Goal: Task Accomplishment & Management: Use online tool/utility

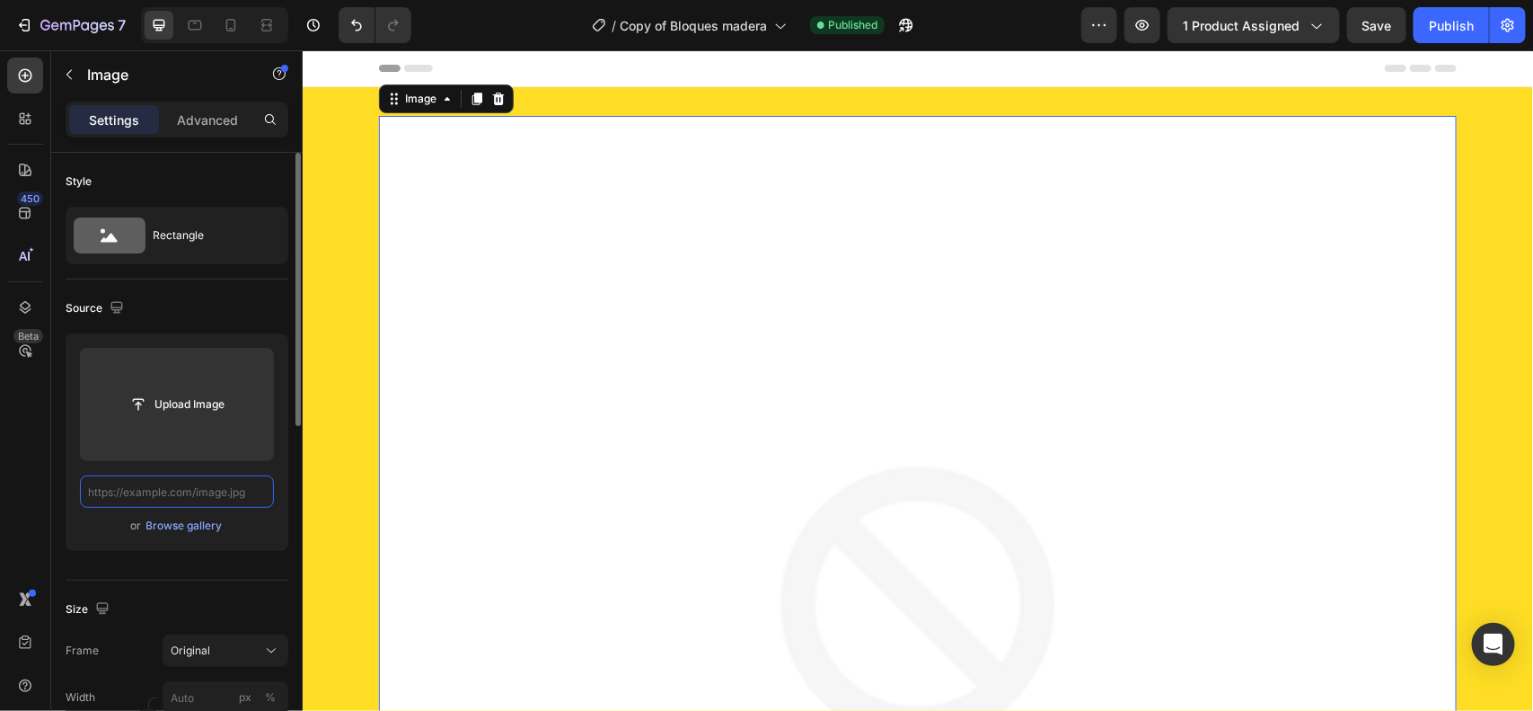
paste input "[URL][DOMAIN_NAME]"
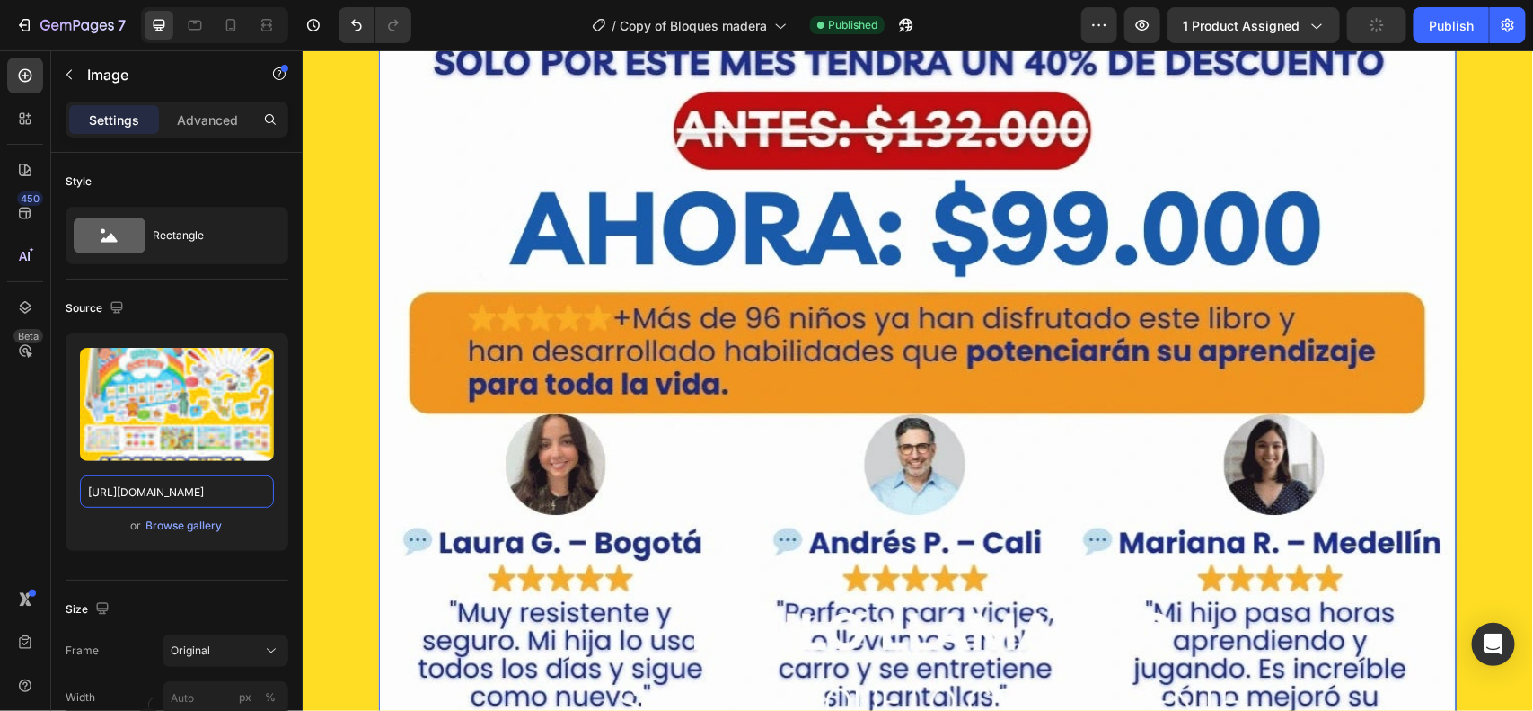
scroll to position [1235, 0]
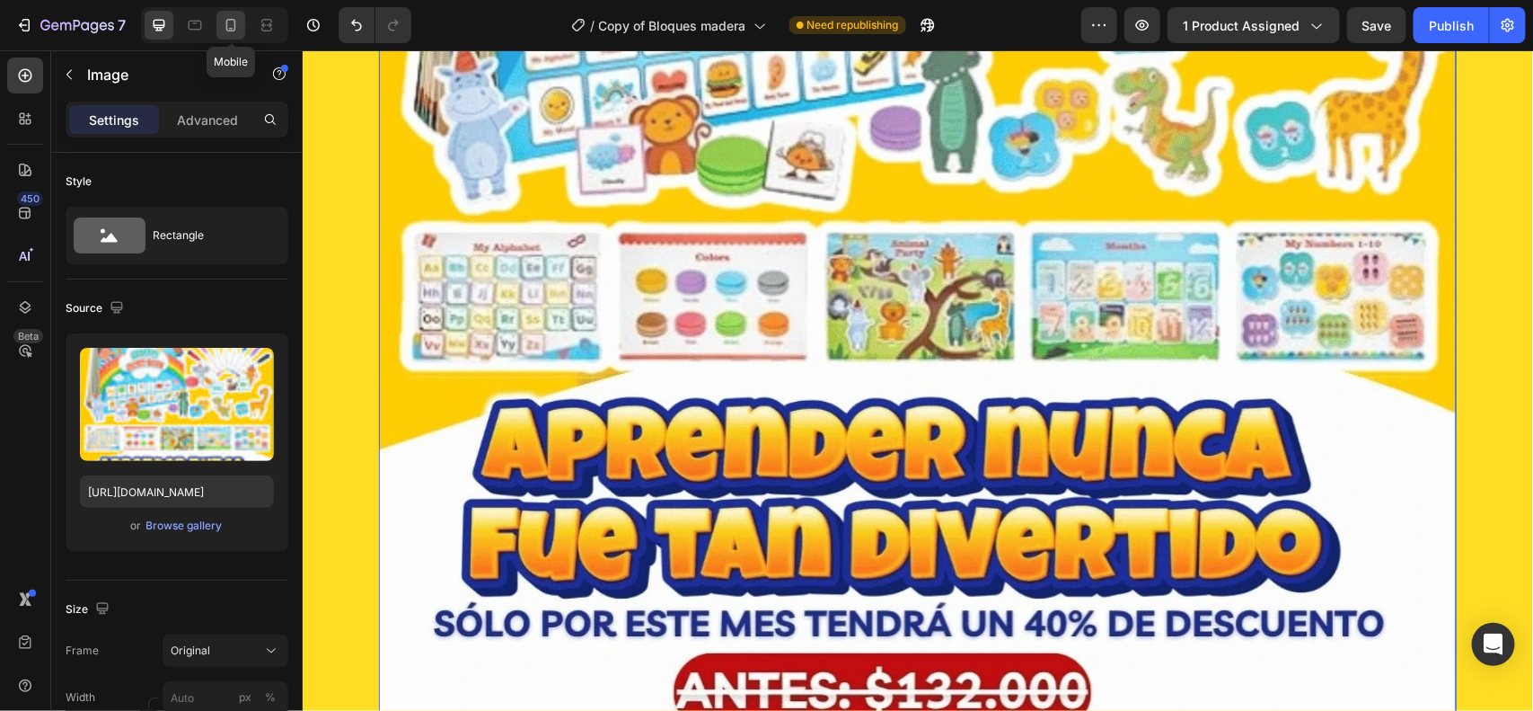
click at [234, 23] on icon at bounding box center [231, 25] width 18 height 18
type input "[URL][DOMAIN_NAME]"
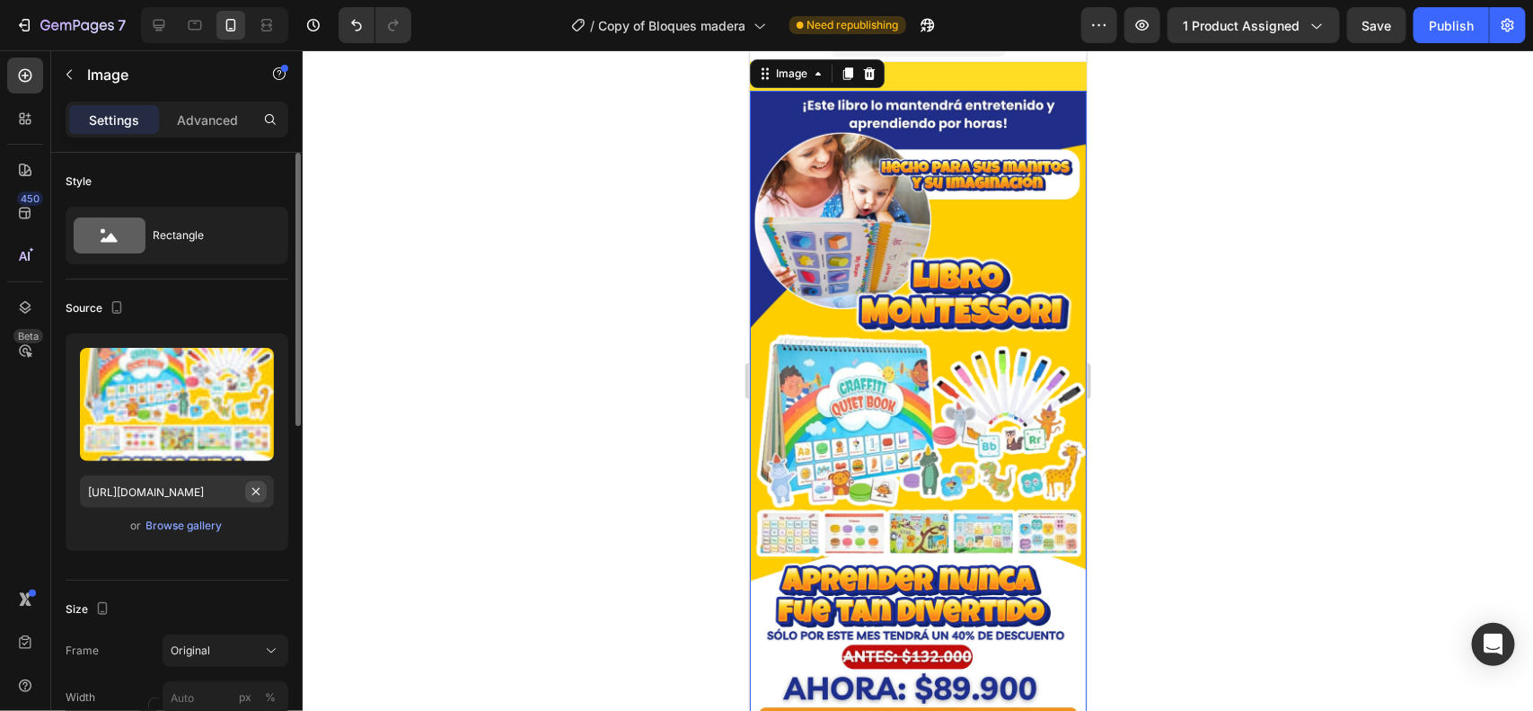
scroll to position [3, 0]
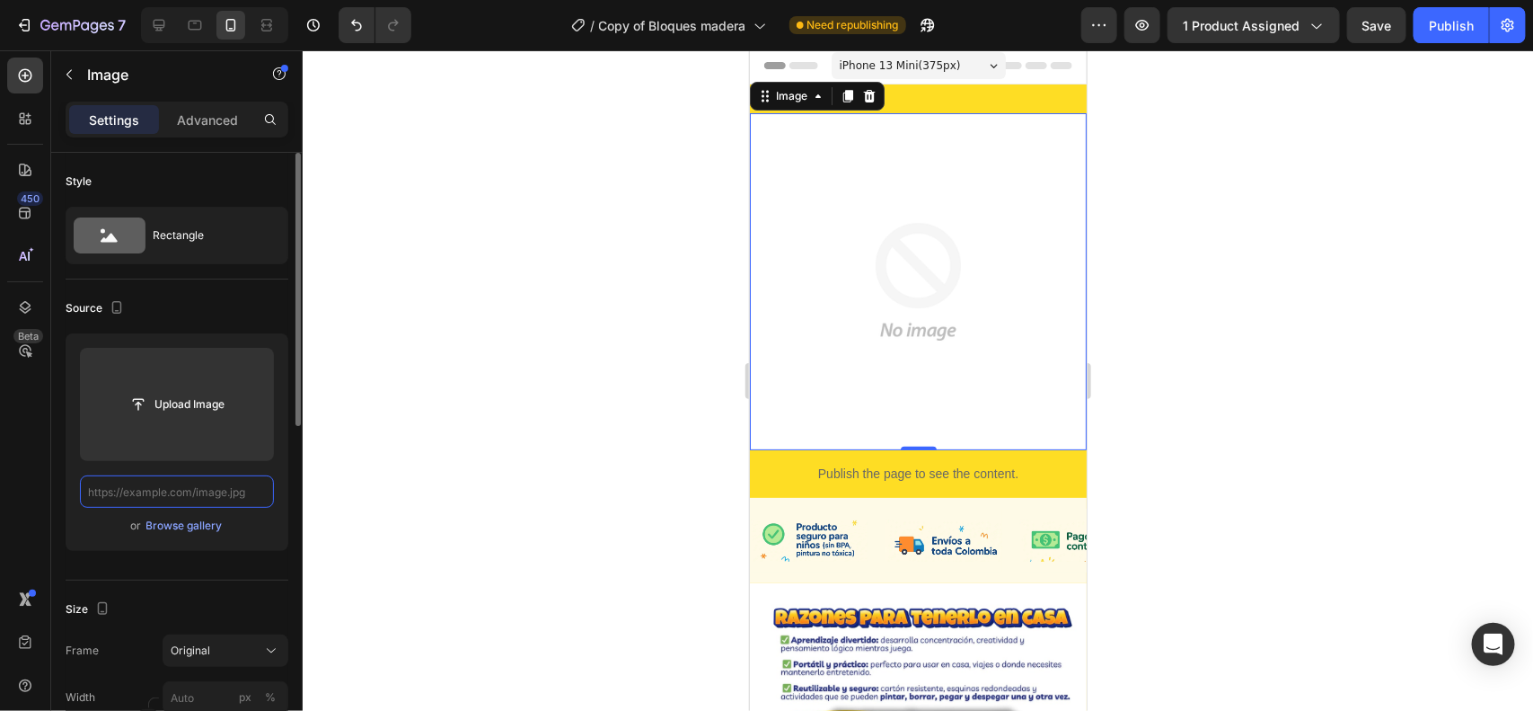
click at [227, 499] on input "text" at bounding box center [177, 491] width 194 height 32
paste input "[URL][DOMAIN_NAME]"
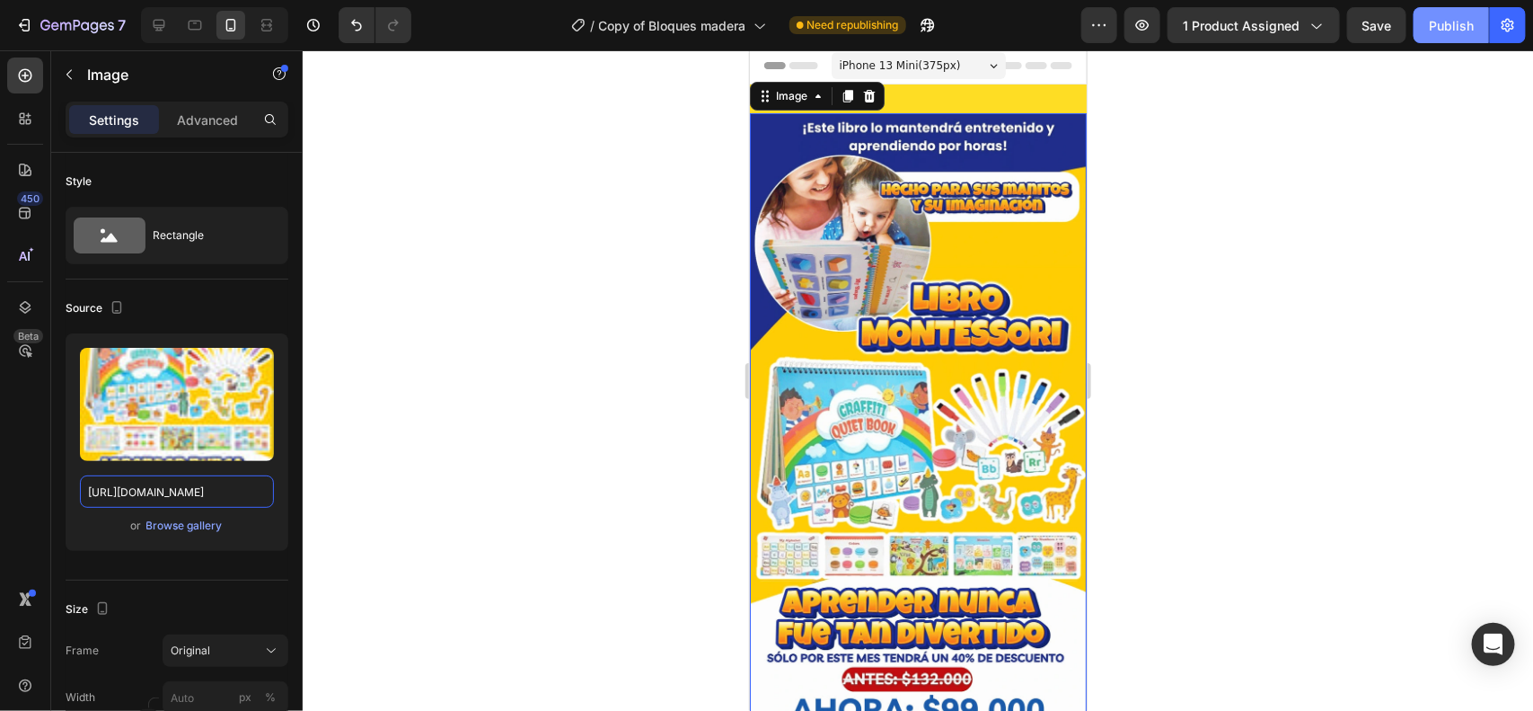
type input "[URL][DOMAIN_NAME]"
click at [1434, 19] on div "Publish" at bounding box center [1451, 25] width 45 height 19
